Goal: Navigation & Orientation: Find specific page/section

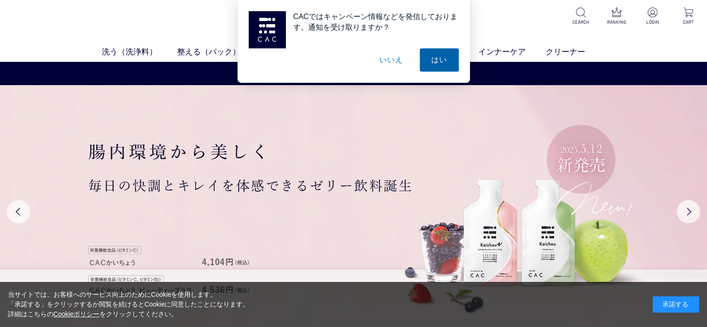
click at [443, 59] on button "はい" at bounding box center [439, 59] width 39 height 23
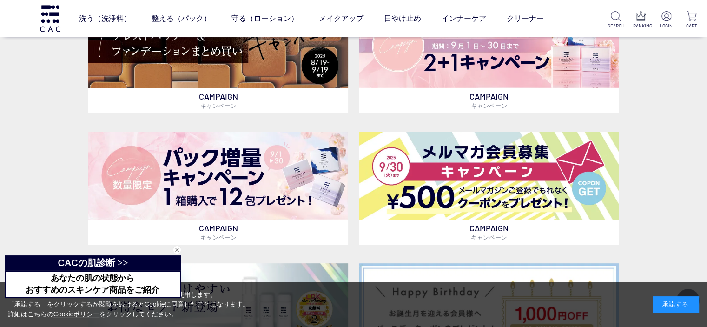
scroll to position [325, 0]
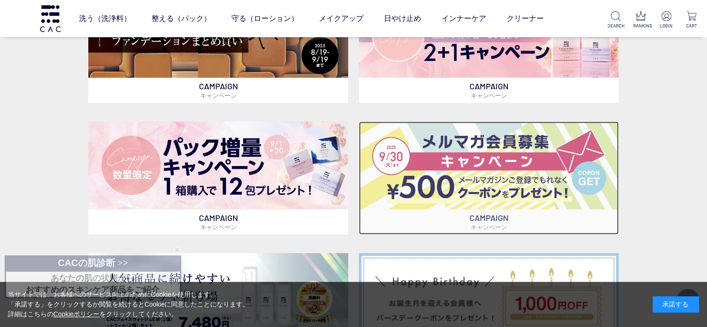
click at [506, 173] on img at bounding box center [489, 165] width 260 height 88
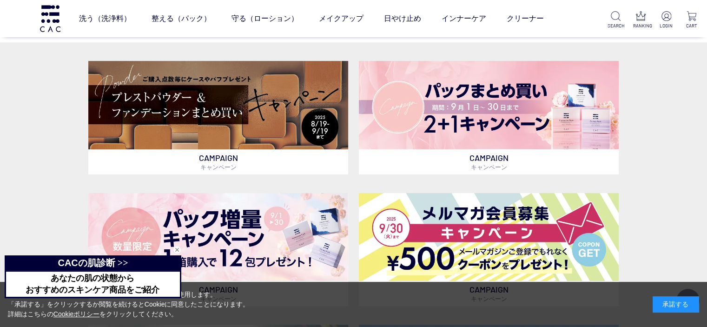
scroll to position [139, 0]
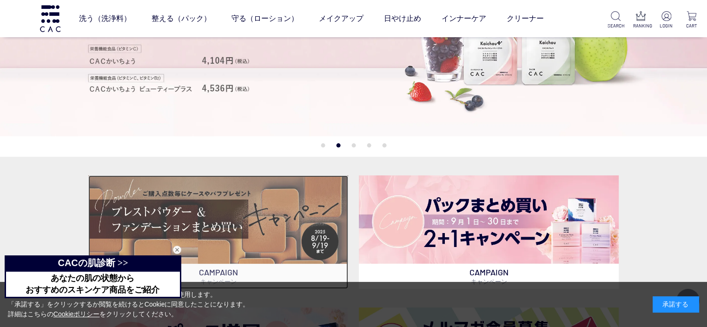
click at [188, 221] on img at bounding box center [218, 219] width 260 height 88
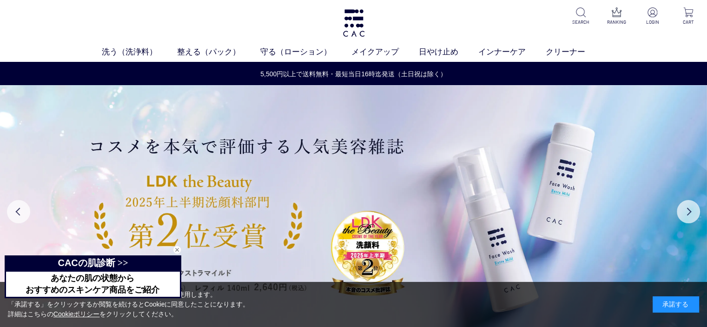
scroll to position [0, 0]
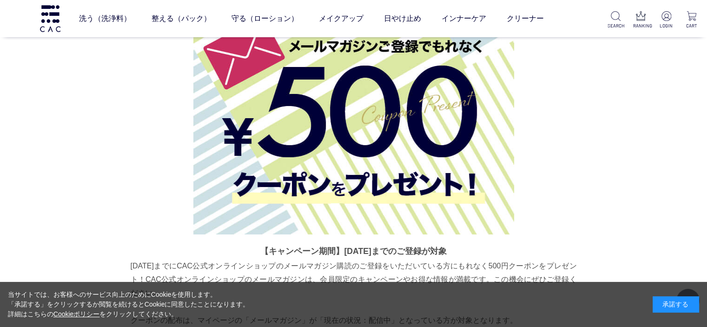
scroll to position [3310, 0]
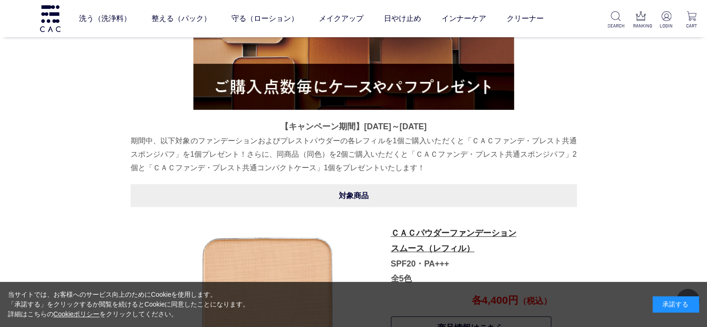
scroll to position [367, 0]
